Goal: Task Accomplishment & Management: Manage account settings

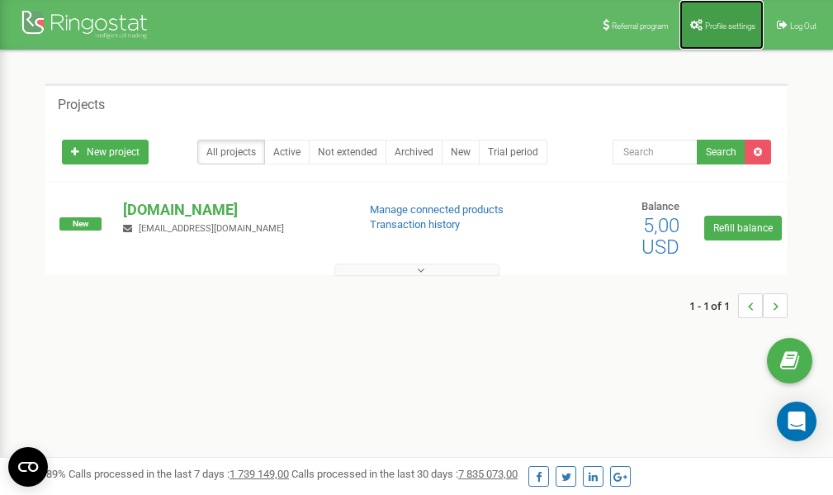
click at [711, 26] on span "Profile settings" at bounding box center [730, 25] width 50 height 9
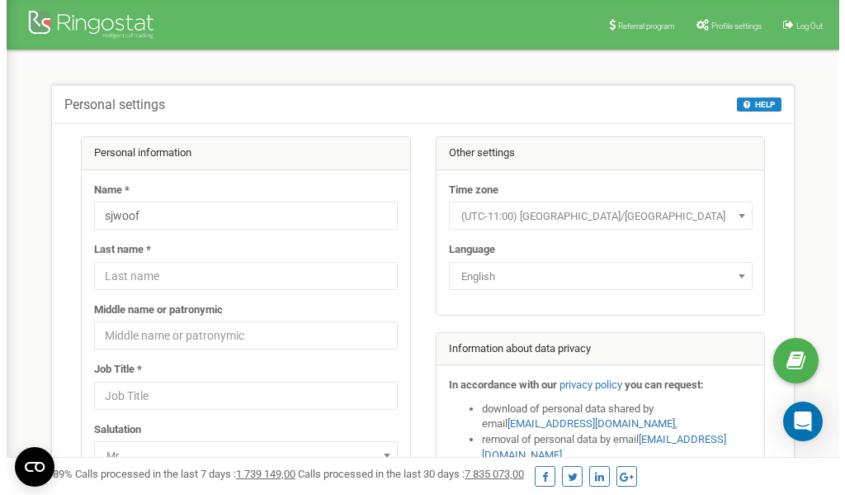
scroll to position [83, 0]
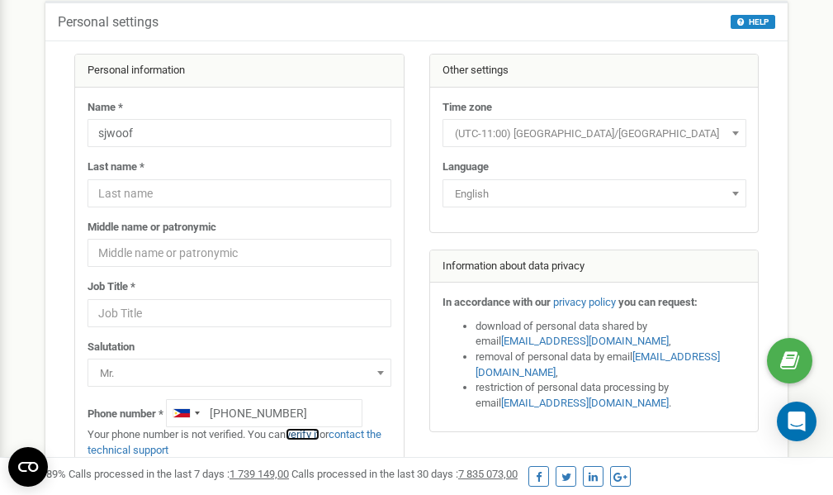
click at [310, 432] on link "verify it" at bounding box center [303, 434] width 34 height 12
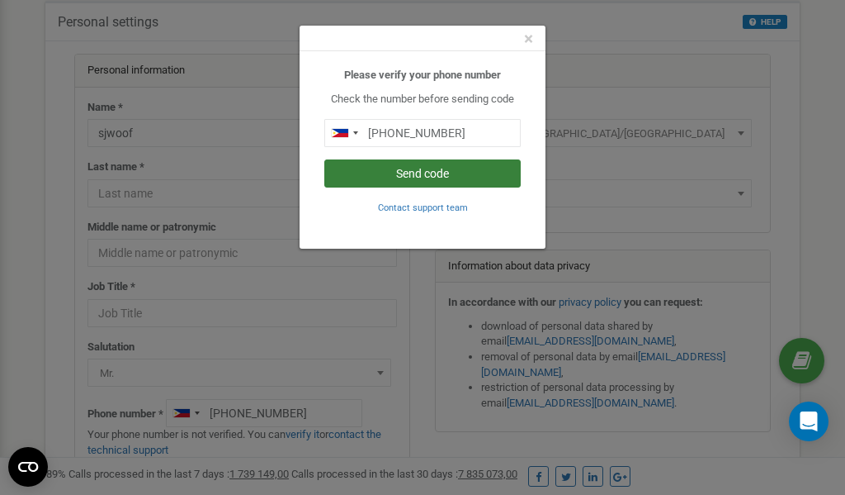
click at [429, 175] on button "Send code" at bounding box center [422, 173] width 197 height 28
